Goal: Check status: Check status

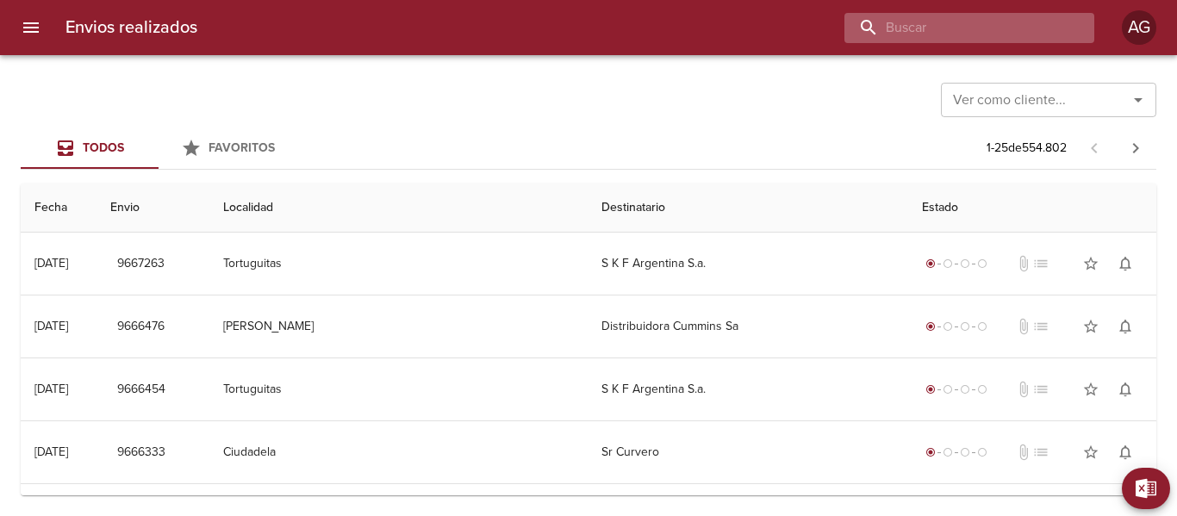
click at [983, 24] on input "buscar" at bounding box center [955, 28] width 221 height 30
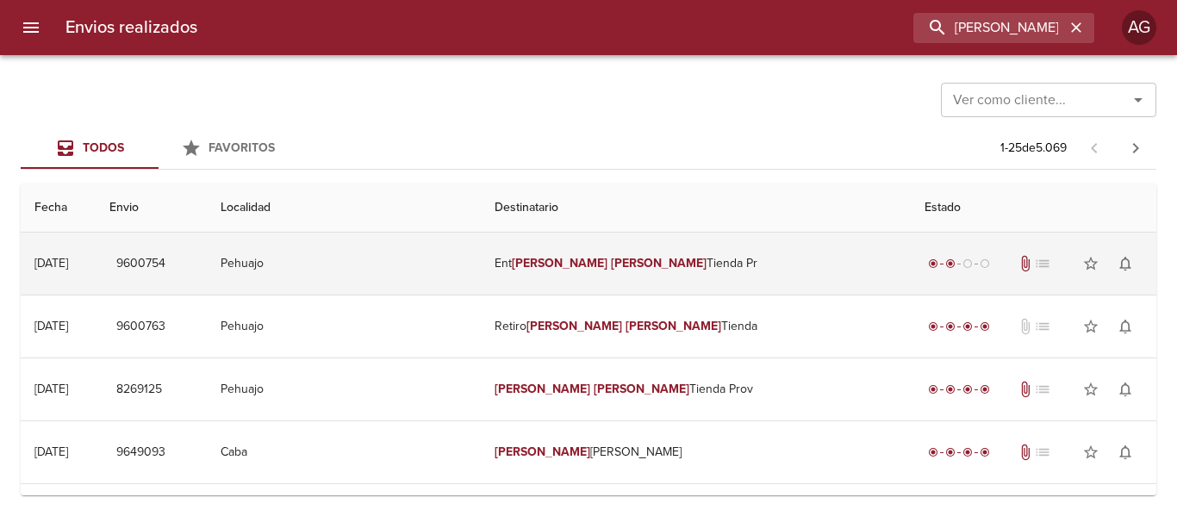
click at [558, 269] on td "Ent [PERSON_NAME] Tienda Pr" at bounding box center [696, 264] width 430 height 62
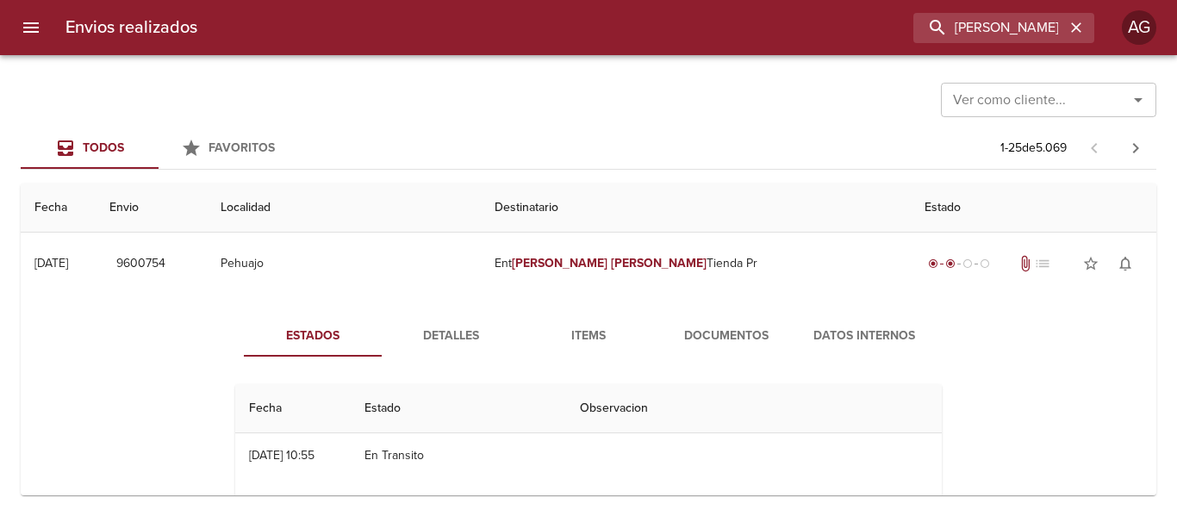
click at [471, 341] on span "Detalles" at bounding box center [450, 337] width 117 height 22
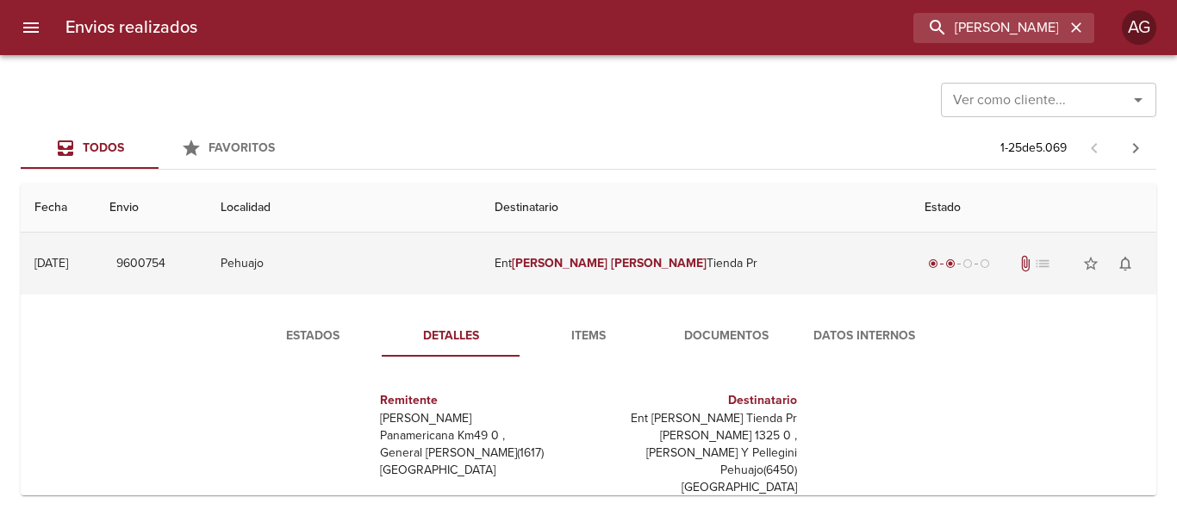
click at [687, 253] on td "Ent [PERSON_NAME] Tienda Pr" at bounding box center [696, 264] width 430 height 62
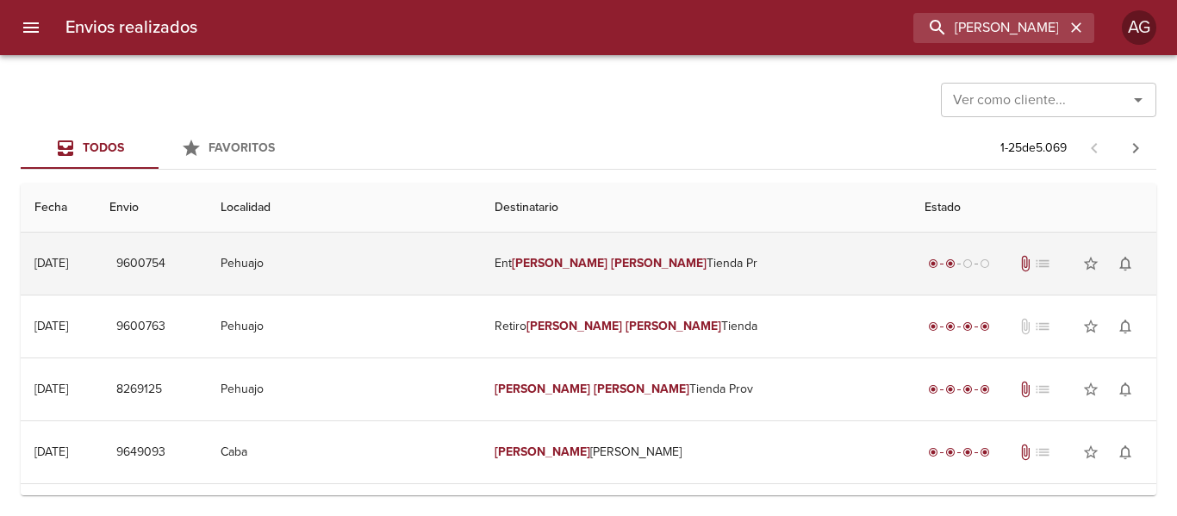
click at [826, 267] on td "Ent [PERSON_NAME] Tienda Pr" at bounding box center [696, 264] width 430 height 62
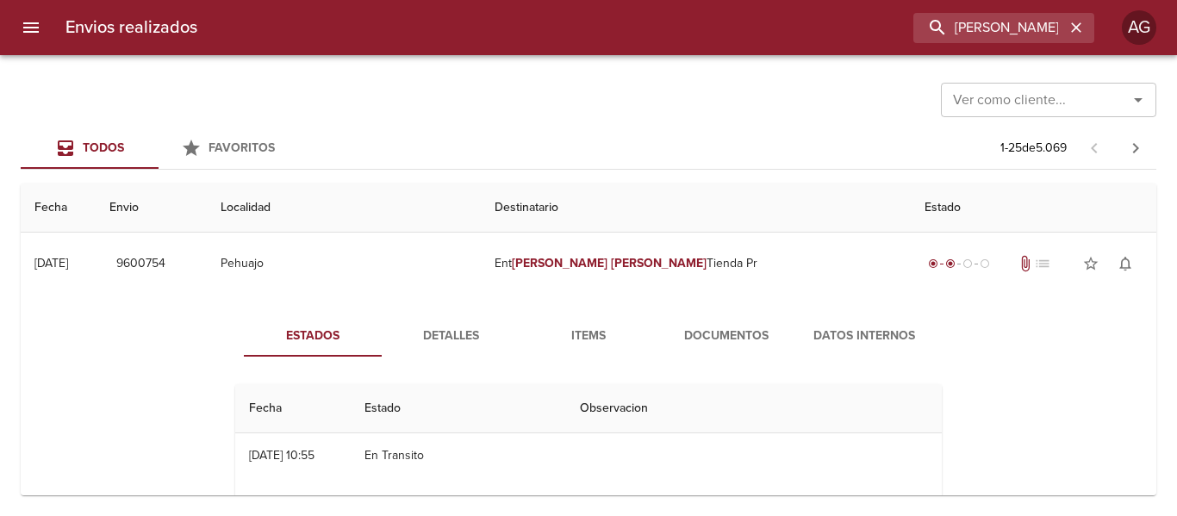
click at [729, 326] on span "Documentos" at bounding box center [726, 337] width 117 height 22
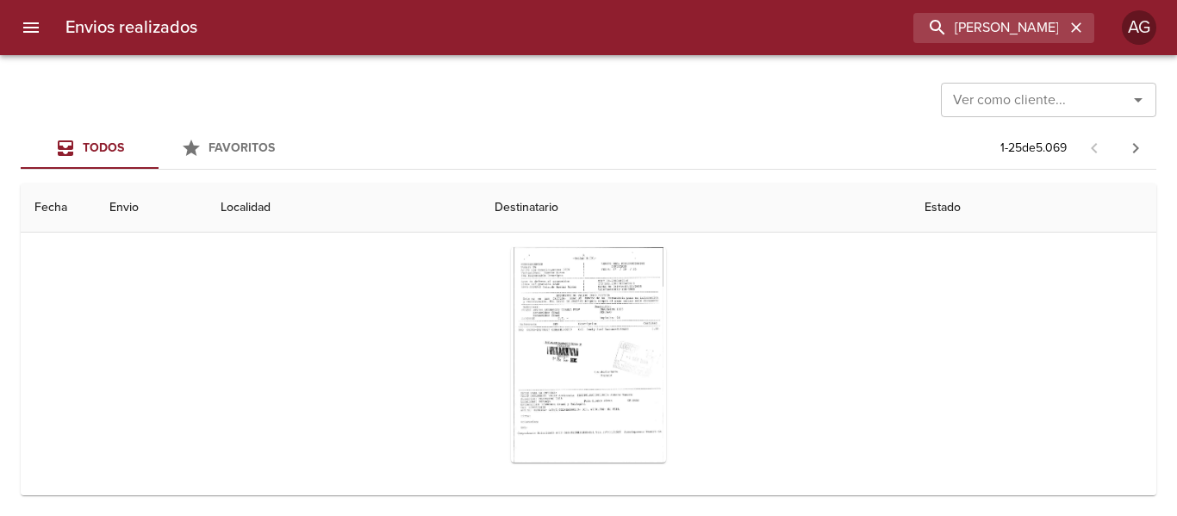
scroll to position [172, 0]
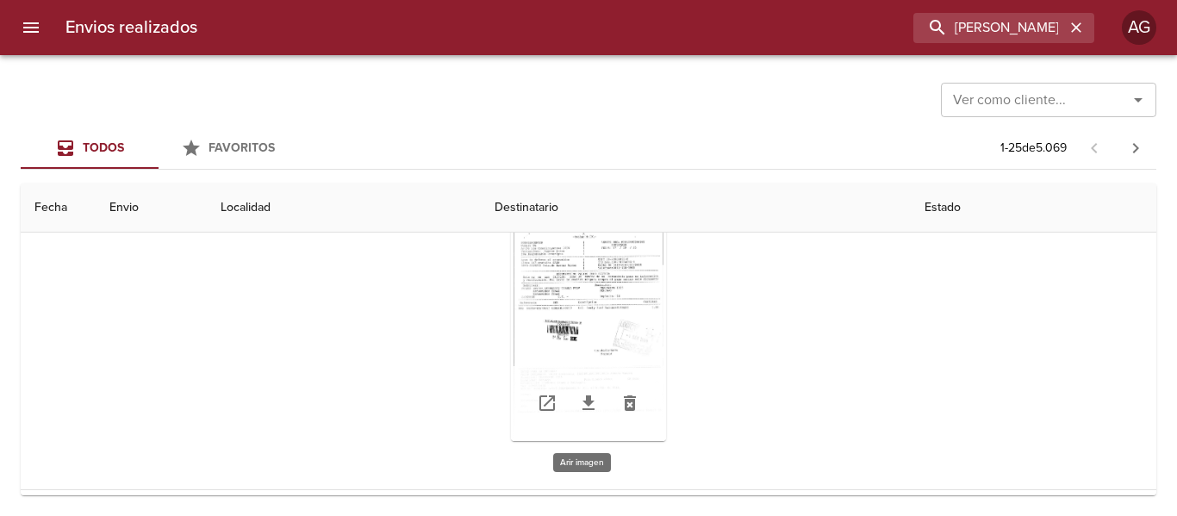
click at [603, 327] on div "Tabla de envíos del cliente" at bounding box center [588, 333] width 155 height 215
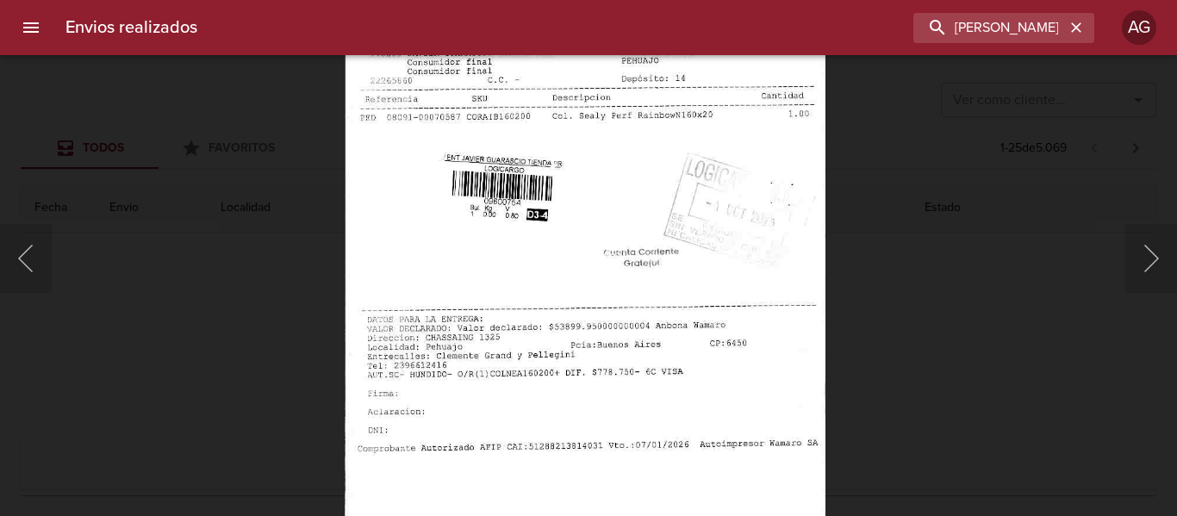
click at [527, 255] on img "Lightbox" at bounding box center [585, 198] width 481 height 691
click at [890, 265] on div "Lightbox" at bounding box center [588, 258] width 1177 height 516
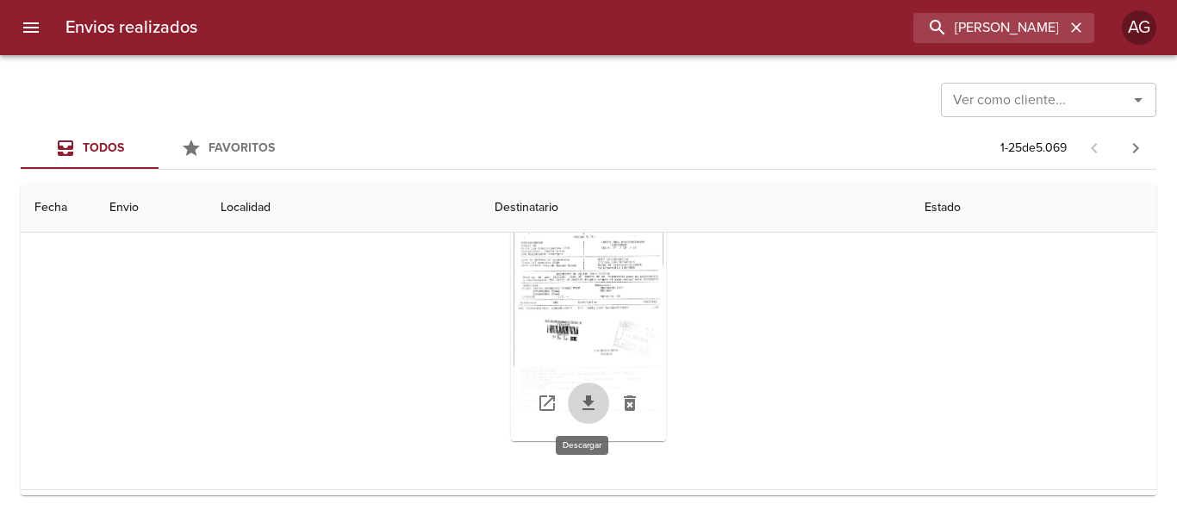
click at [583, 411] on icon "Tabla de envíos del cliente" at bounding box center [588, 403] width 21 height 21
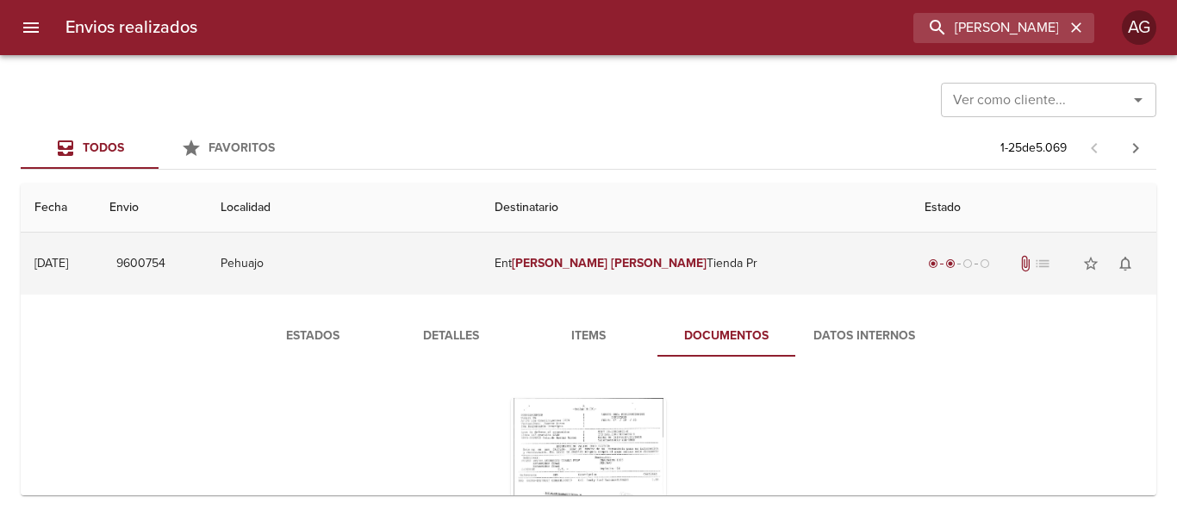
click at [646, 282] on td "Ent [PERSON_NAME] Tienda Pr" at bounding box center [696, 264] width 430 height 62
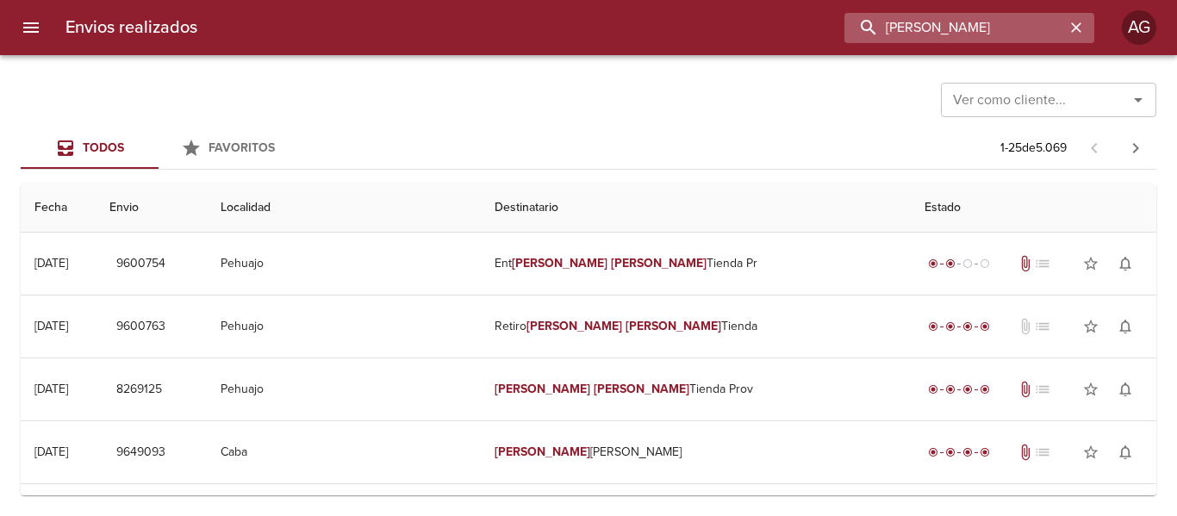
click at [980, 26] on input "[PERSON_NAME]" at bounding box center [955, 28] width 221 height 30
click at [980, 26] on input "9600763" at bounding box center [955, 28] width 221 height 30
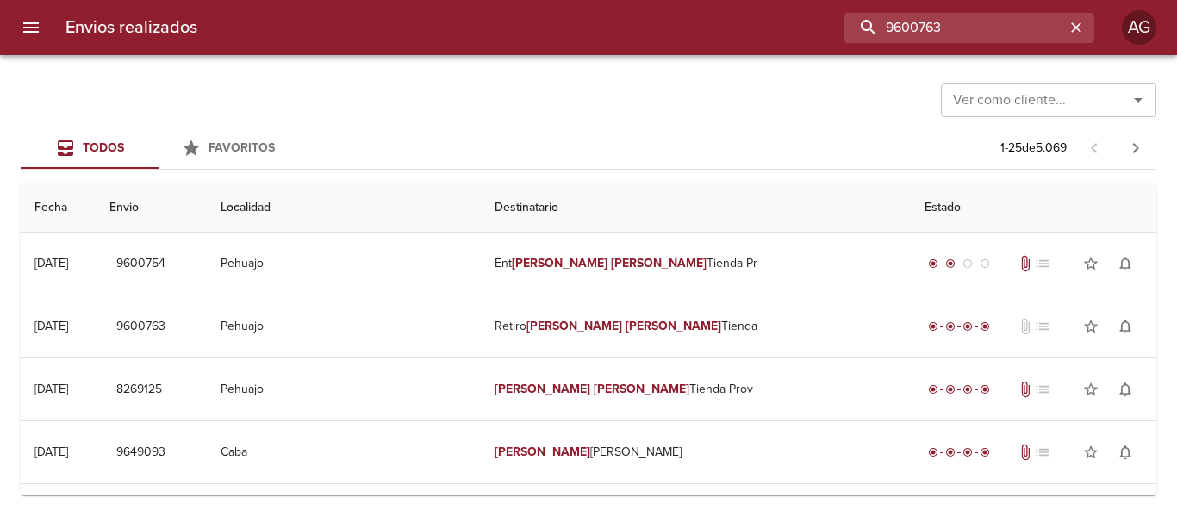
type input "9600763"
